Goal: Navigation & Orientation: Go to known website

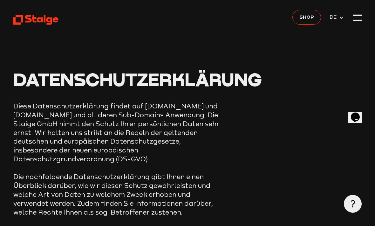
click at [28, 24] on icon at bounding box center [35, 19] width 45 height 11
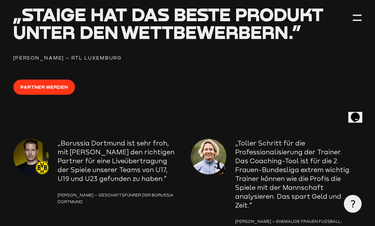
scroll to position [778, 0]
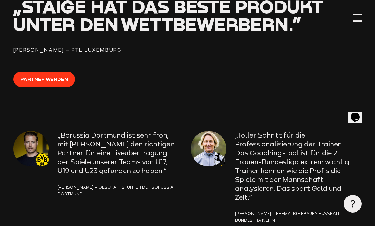
click at [354, 16] on div at bounding box center [357, 17] width 9 height 9
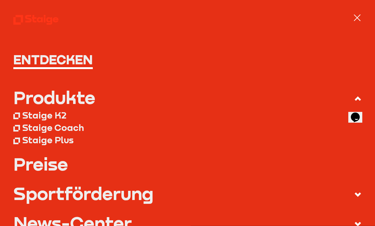
scroll to position [0, 0]
click at [27, 57] on h1 "Entdecken" at bounding box center [187, 59] width 348 height 13
click at [26, 59] on h1 "Entdecken" at bounding box center [187, 59] width 348 height 13
click at [26, 63] on h1 "Entdecken" at bounding box center [187, 59] width 348 height 13
click at [25, 65] on h1 "Entdecken" at bounding box center [187, 59] width 348 height 13
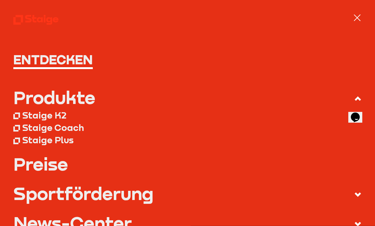
click at [351, 21] on nav "Entdecken Produkte Staige K2 Staige Coach Staige Plus Preise Blog FAQ" at bounding box center [187, 113] width 375 height 226
click at [361, 16] on div at bounding box center [357, 17] width 9 height 9
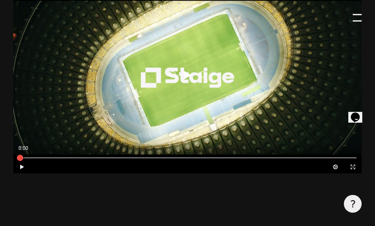
scroll to position [319, 0]
